Goal: Transaction & Acquisition: Purchase product/service

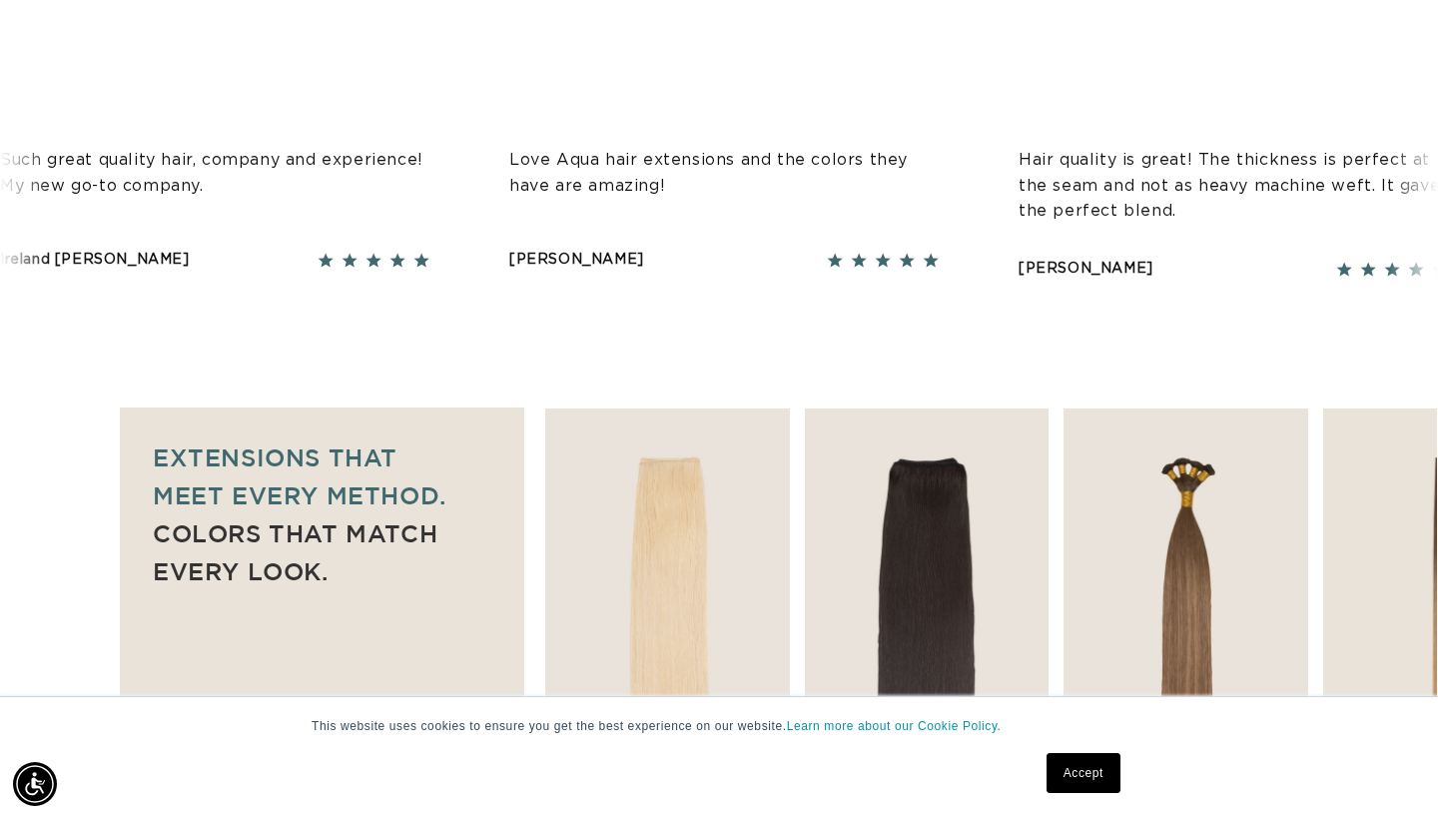
scroll to position [0, 1296]
click at [1084, 783] on link "Accept" at bounding box center [1084, 773] width 74 height 40
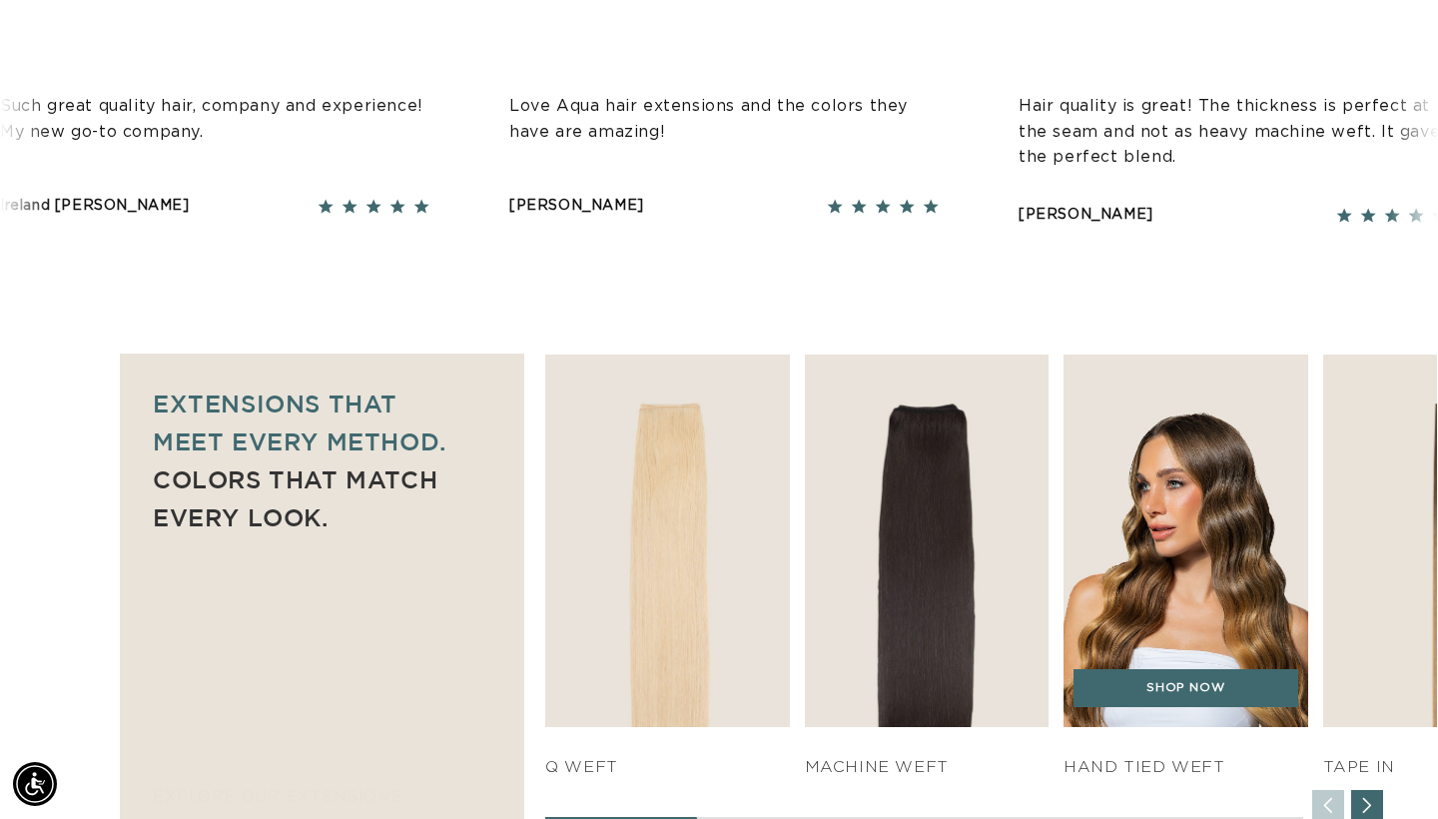
scroll to position [0, 0]
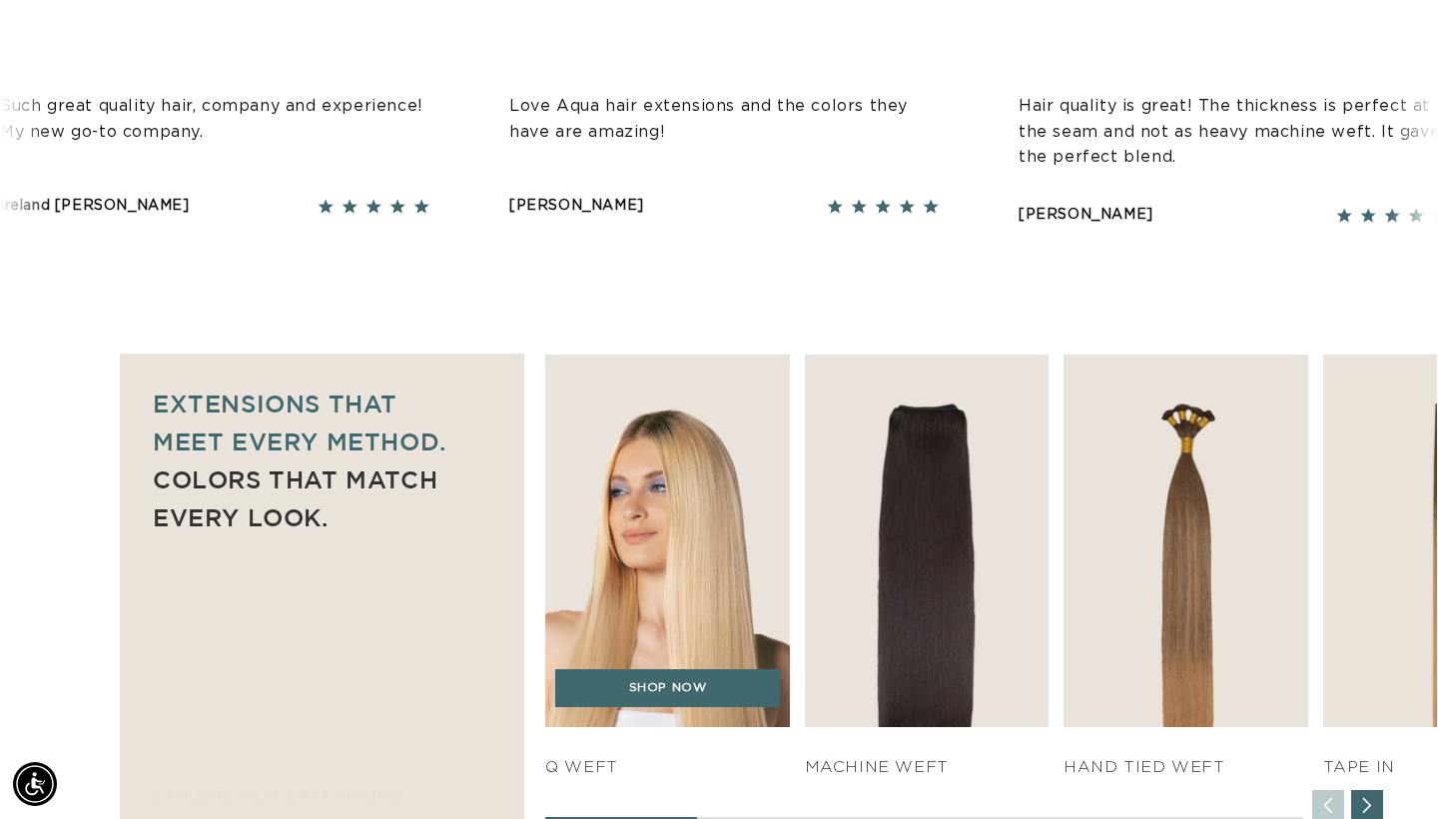
click at [748, 490] on img "1 / 7" at bounding box center [667, 541] width 257 height 390
click at [640, 677] on link "SHOP NOW" at bounding box center [668, 688] width 226 height 38
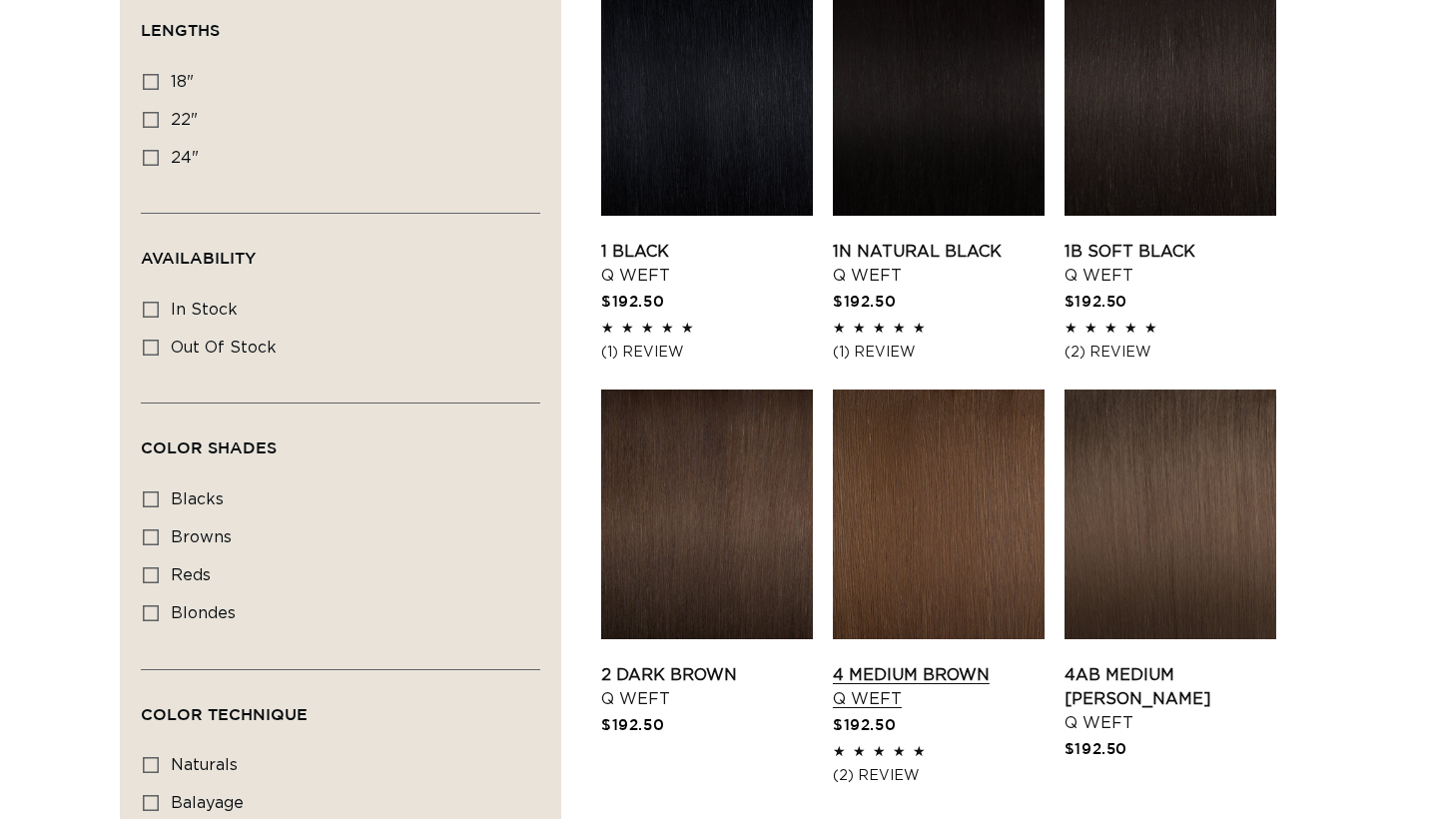
scroll to position [749, 0]
click at [911, 663] on link "4 Medium Brown Q Weft" at bounding box center [939, 687] width 212 height 48
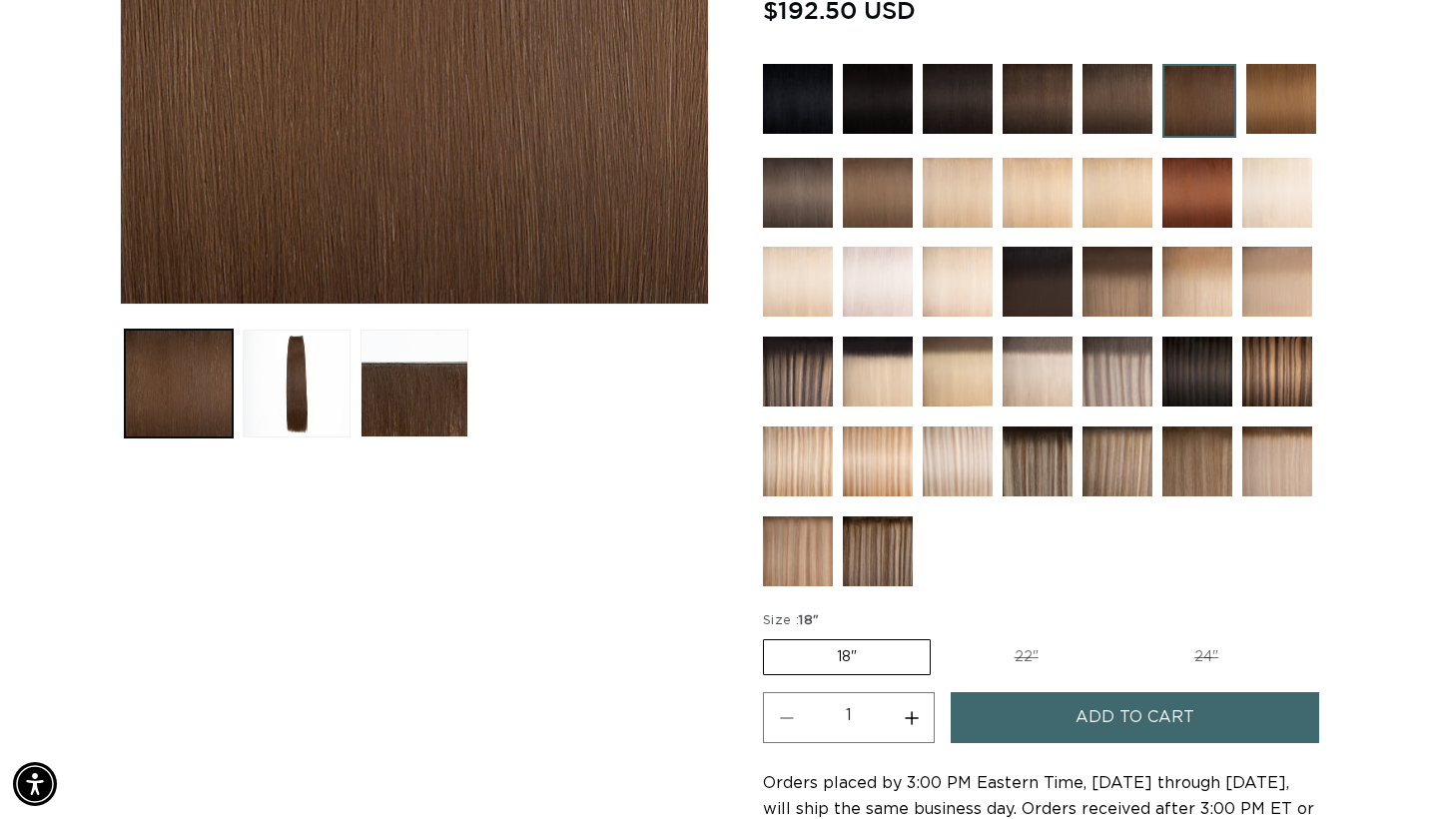
scroll to position [0, 1296]
click at [1029, 654] on label "22" Variant sold out or unavailable" at bounding box center [1027, 657] width 170 height 34
click at [942, 636] on input "22" Variant sold out or unavailable" at bounding box center [941, 635] width 1 height 1
radio input "true"
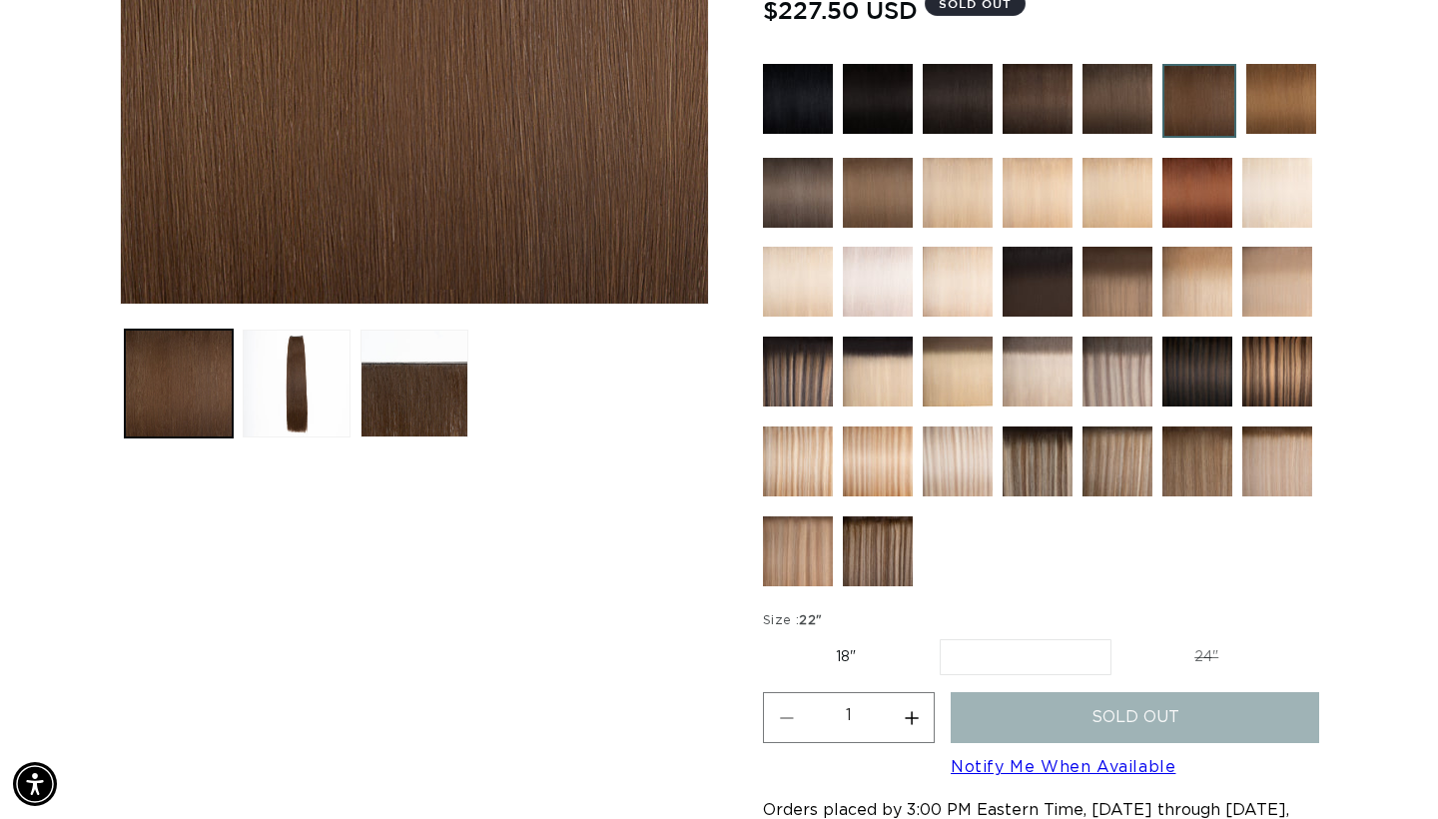
scroll to position [0, 2593]
click at [869, 480] on img at bounding box center [878, 461] width 70 height 70
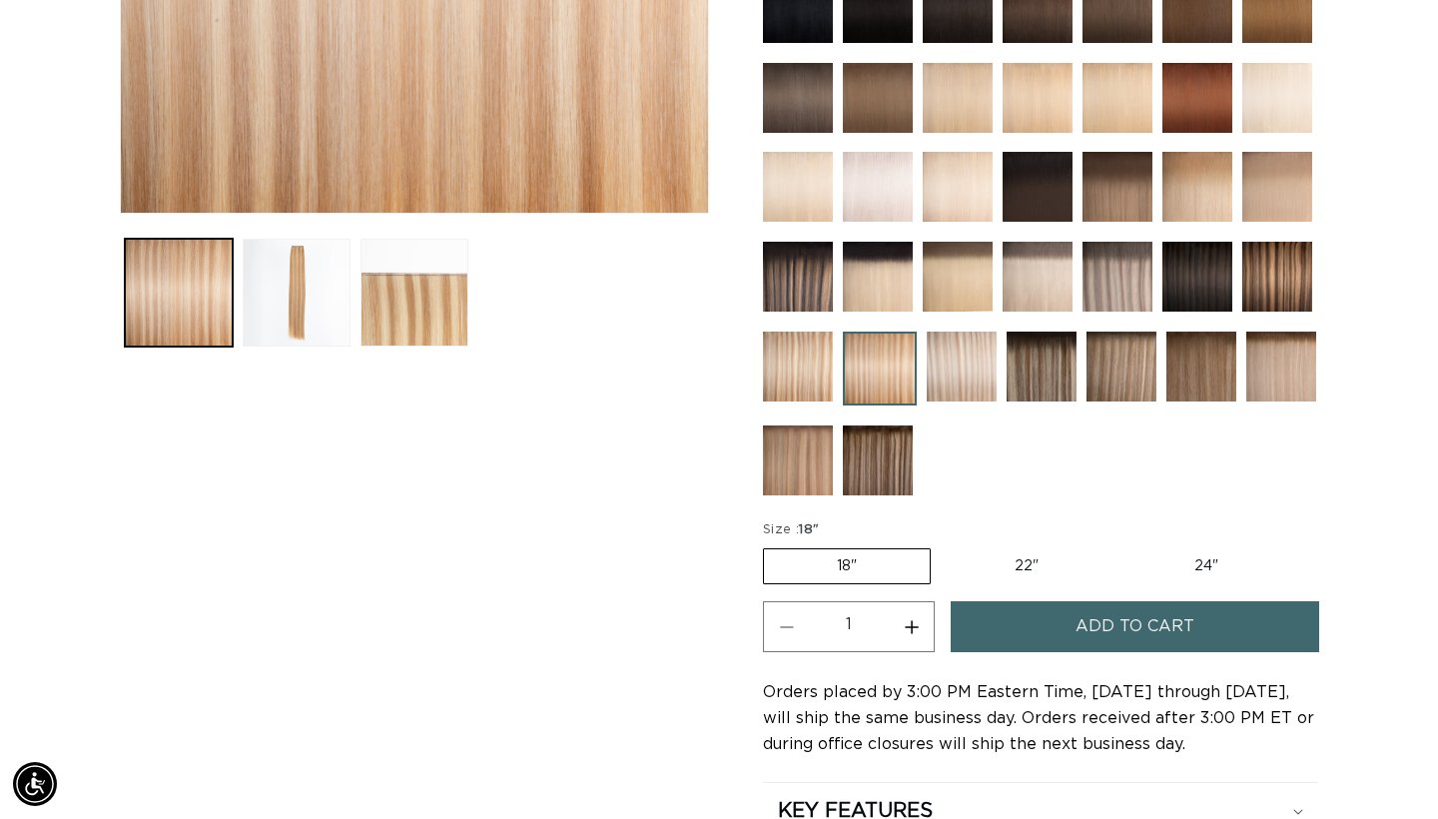
click at [1064, 613] on button "Add to cart" at bounding box center [1135, 626] width 369 height 51
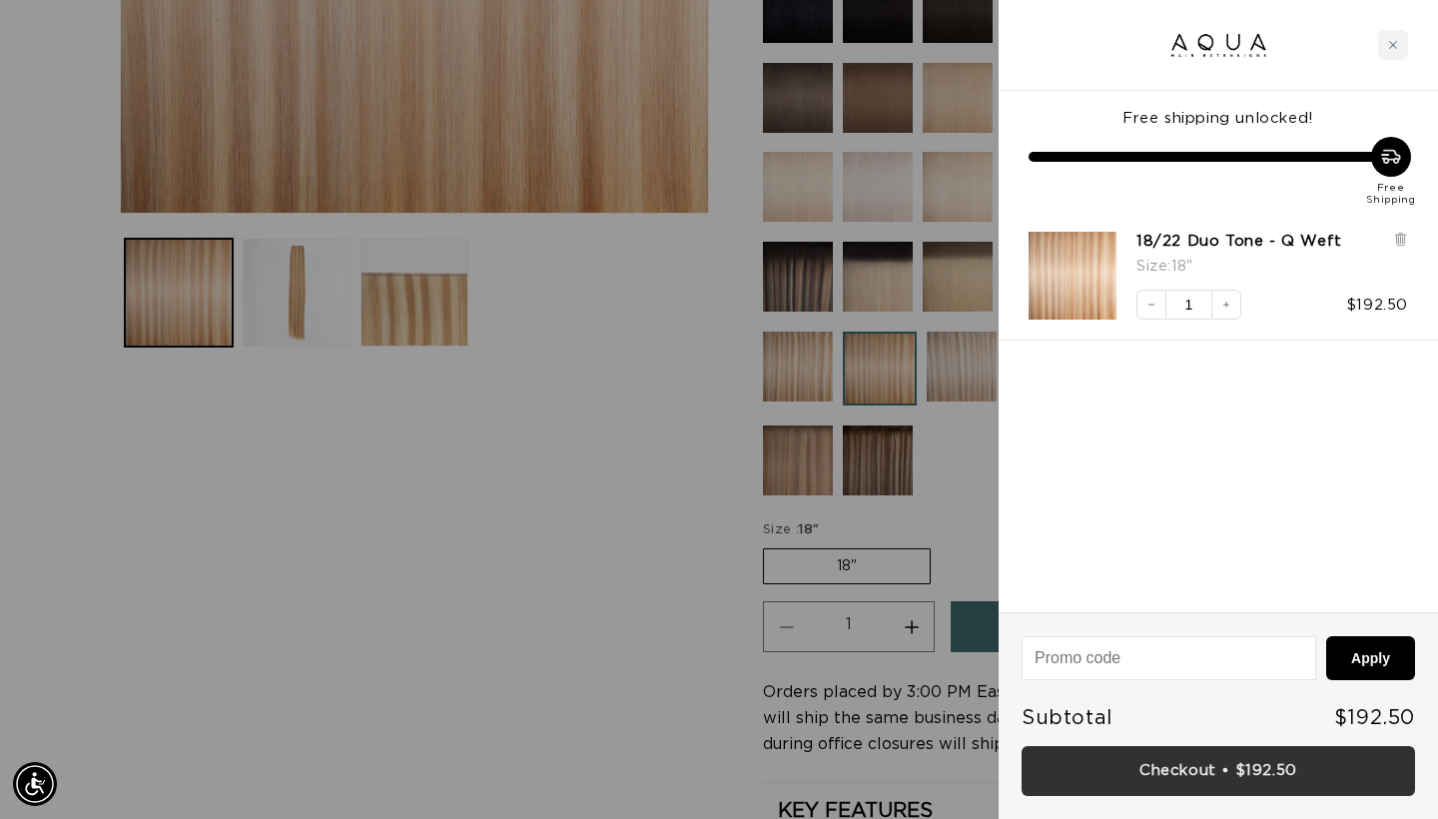
scroll to position [0, 1296]
click at [1254, 773] on link "Checkout • $192.50" at bounding box center [1218, 771] width 393 height 51
